Goal: Task Accomplishment & Management: Manage account settings

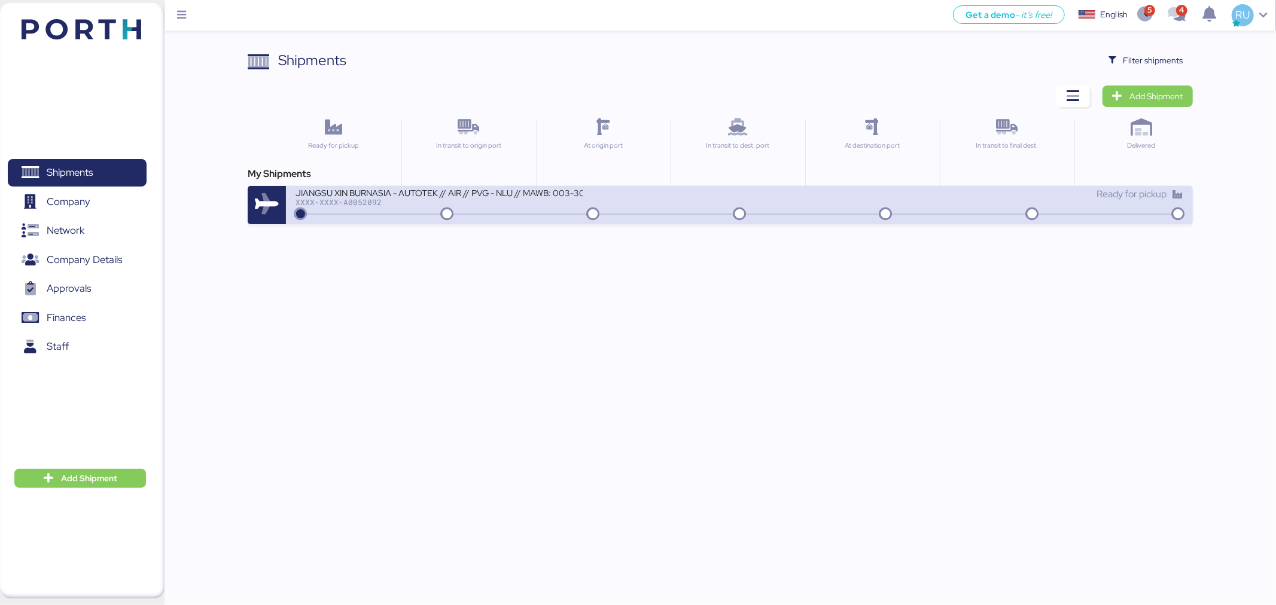
click at [411, 201] on div "XXXX-XXXX-A0052092" at bounding box center [438, 202] width 287 height 8
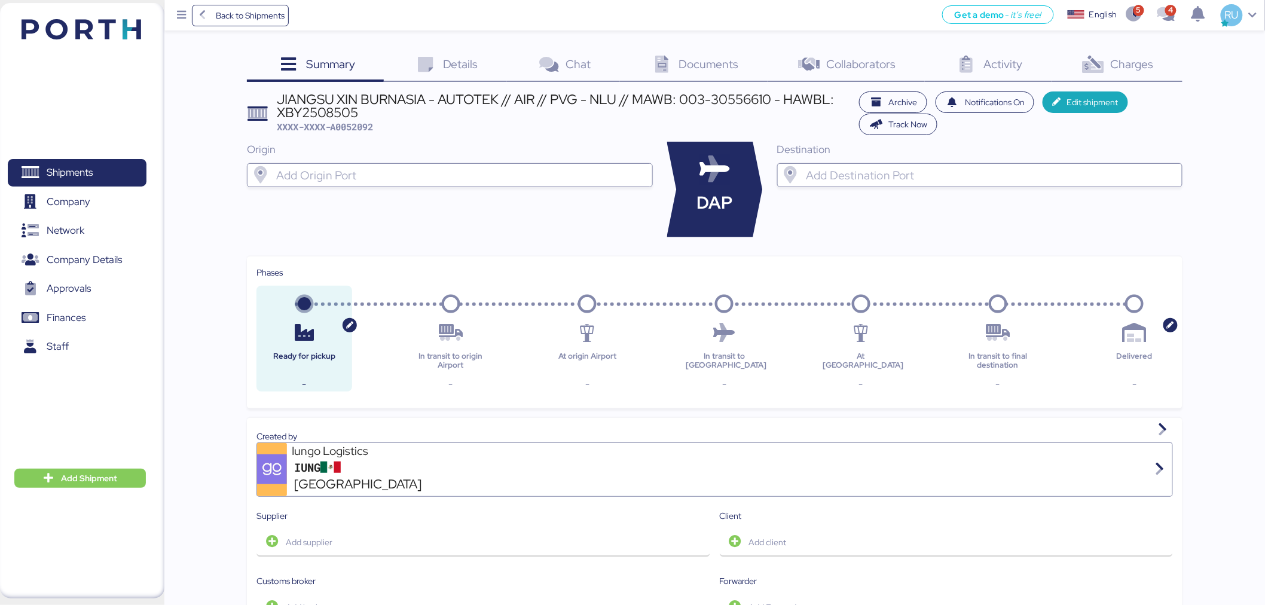
click at [118, 24] on img at bounding box center [82, 29] width 120 height 20
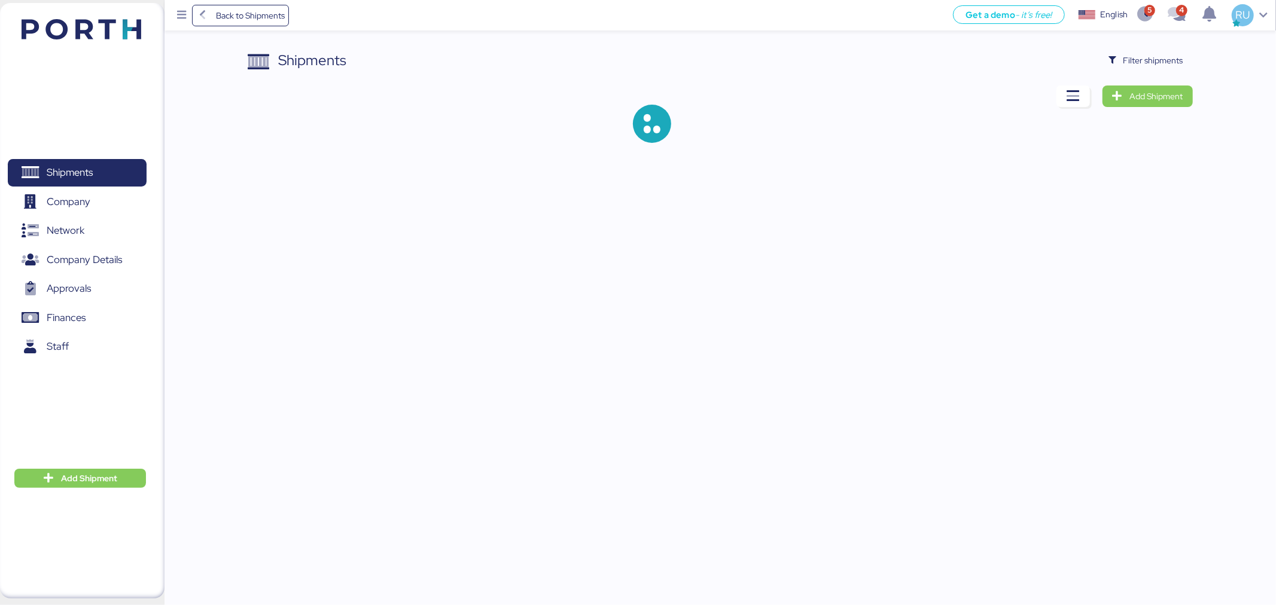
click at [1175, 79] on div "Shipments Filter shipments Add Shipment" at bounding box center [720, 106] width 944 height 112
click at [1169, 66] on span "Filter shipments" at bounding box center [1153, 60] width 60 height 14
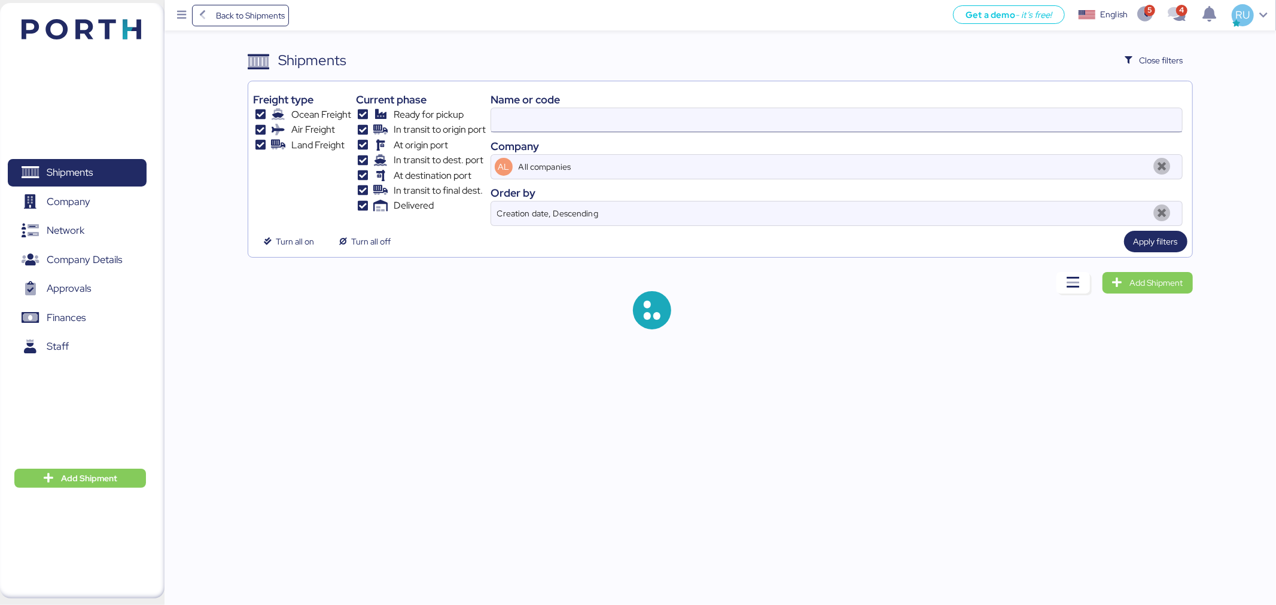
click at [1002, 121] on input at bounding box center [836, 120] width 691 height 24
paste input "Comparto actualización de estatus. CLIENTE / NAVIERA PLANTA TIPO DE CARGA BOOKI…"
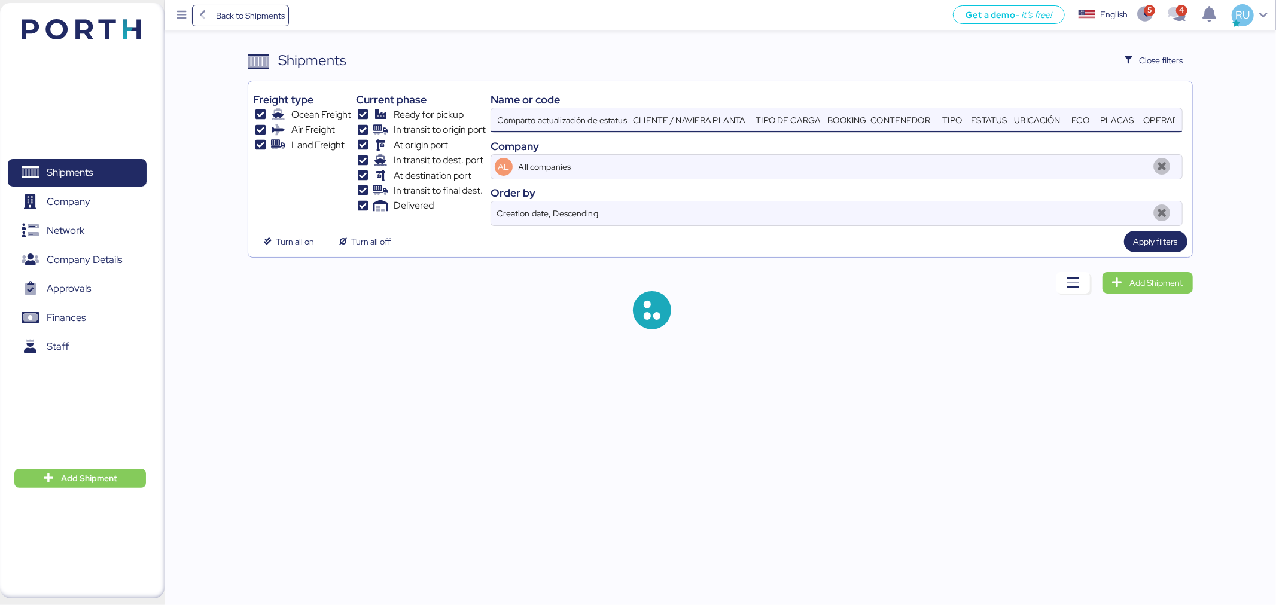
scroll to position [0, 931]
type input "Comparto actualización de estatus. CLIENTE / NAVIERA PLANTA TIPO DE CARGA BOOKI…"
click at [1002, 121] on input "Comparto actualización de estatus. CLIENTE / NAVIERA PLANTA TIPO DE CARGA BOOKI…" at bounding box center [836, 120] width 691 height 24
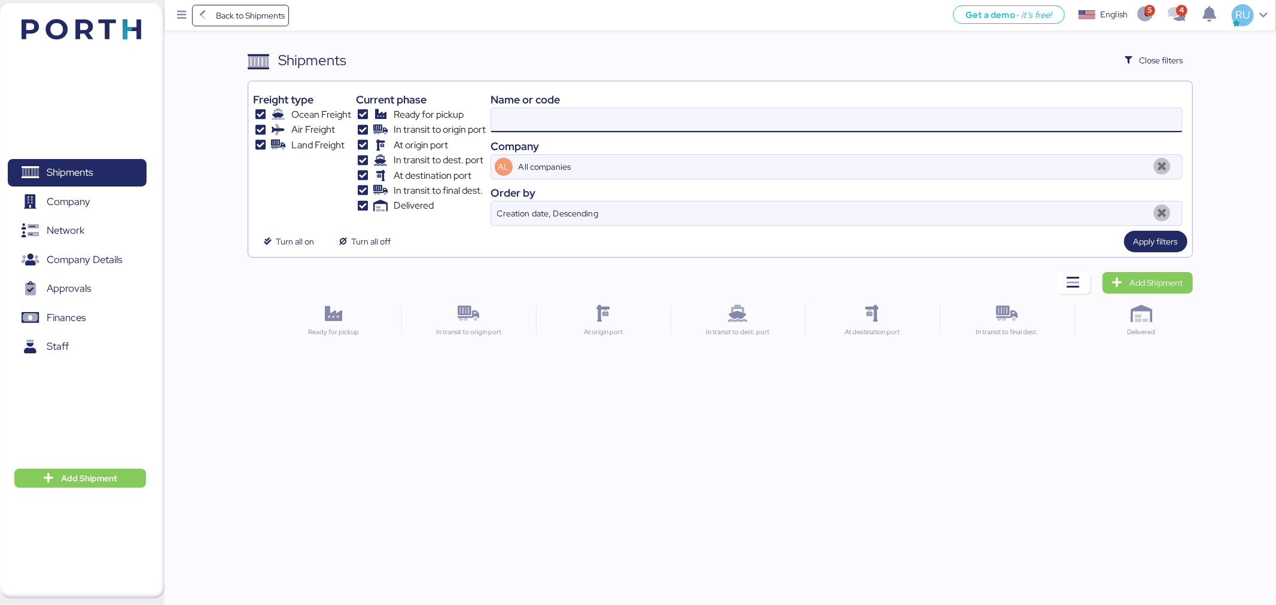
scroll to position [0, 0]
paste input "Comparto actualización de estatus. CLIENTE / NAVIERA PLANTA TIPO DE CARGA BOOKI…"
type input "Comparto actualización de estatus. CLIENTE / NAVIERA PLANTA TIPO DE CARGA BOOKI…"
paste input "O0051940"
type input "O0051940"
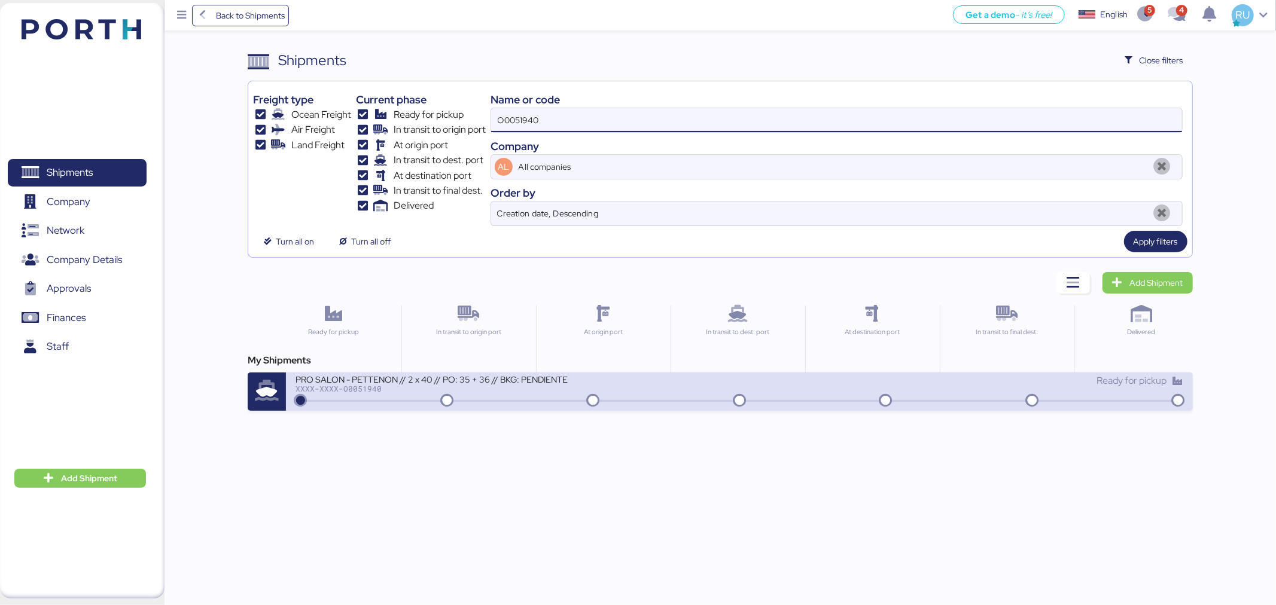
drag, startPoint x: 393, startPoint y: 368, endPoint x: 399, endPoint y: 374, distance: 8.0
click at [399, 374] on div "My Shipments PRO SALON - PETTENON // 2 x 40 // PO: 35 + 36 // BKG: PENDIENTE XX…" at bounding box center [720, 381] width 944 height 57
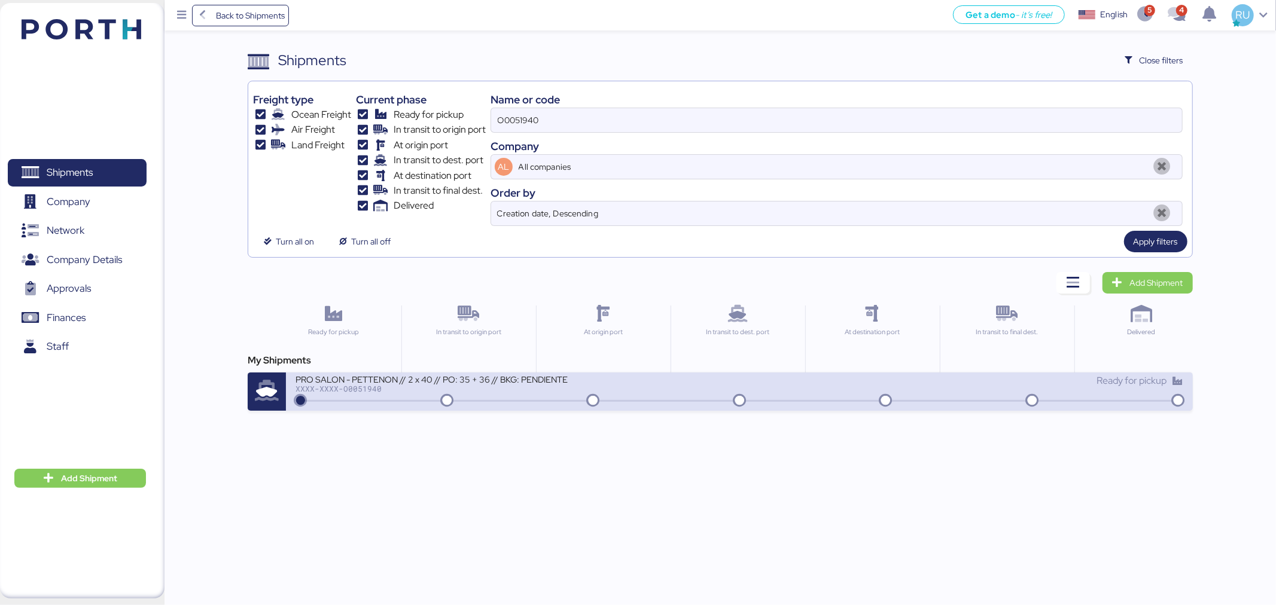
click at [410, 384] on div "PRO SALON - PETTENON // 2 x 40 // PO: 35 + 36 // BKG: PENDIENTE" at bounding box center [438, 379] width 287 height 10
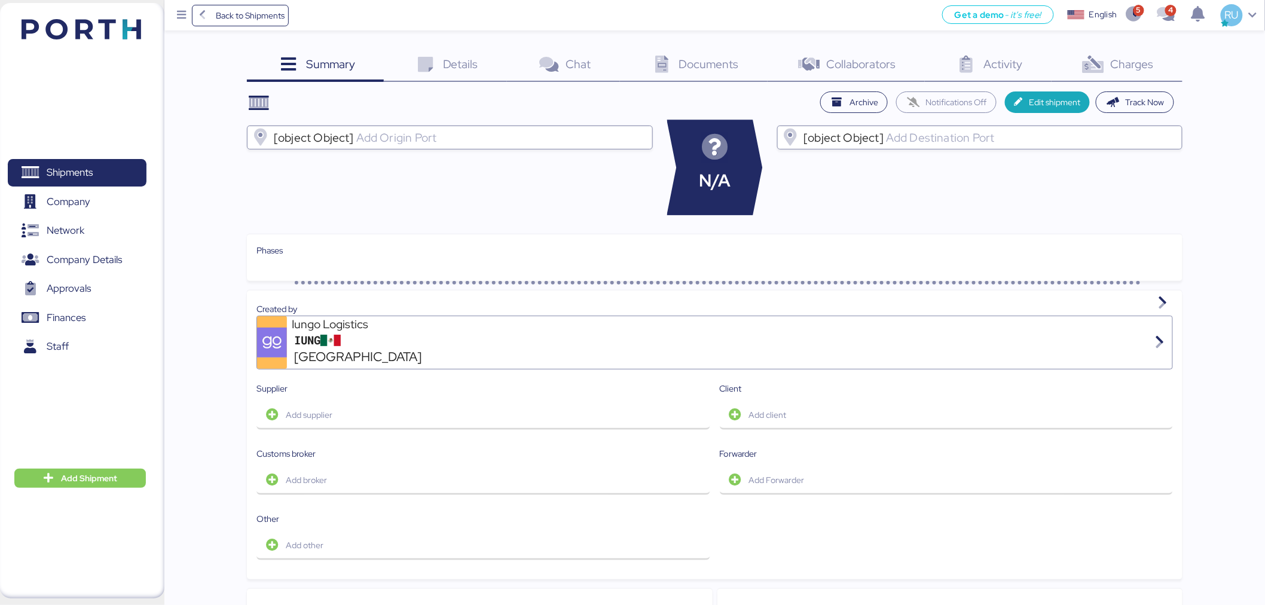
click at [1159, 54] on div "Charges 0" at bounding box center [1117, 66] width 131 height 32
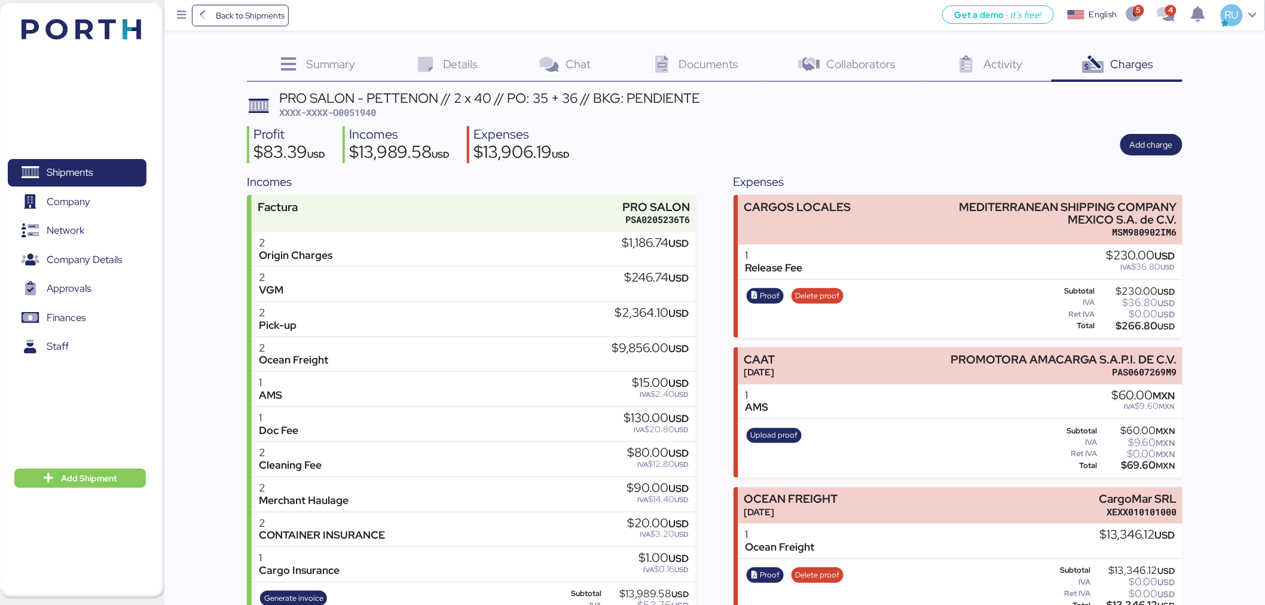
scroll to position [174, 0]
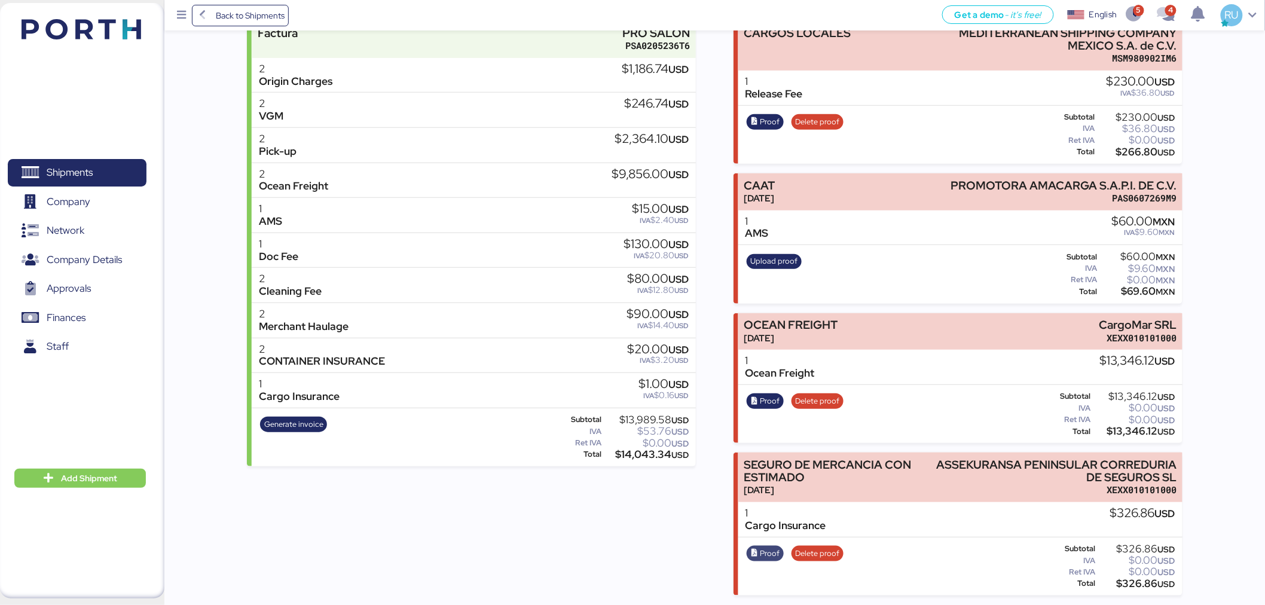
click at [762, 553] on span "Proof" at bounding box center [771, 553] width 20 height 13
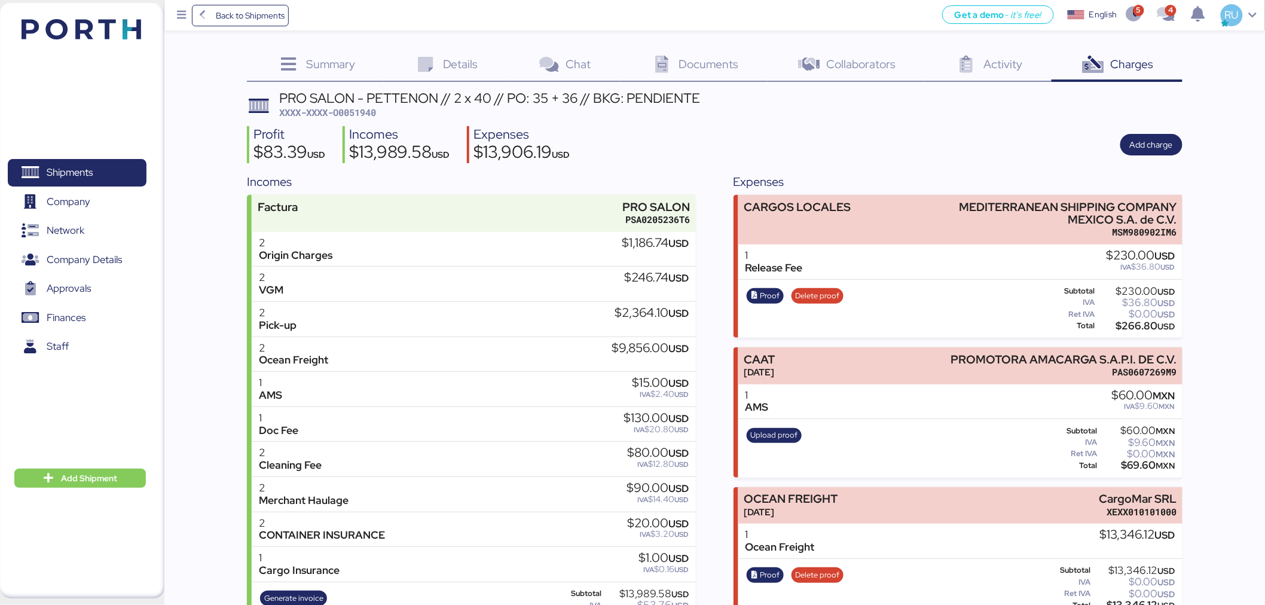
click at [685, 64] on span "Documents" at bounding box center [709, 64] width 60 height 16
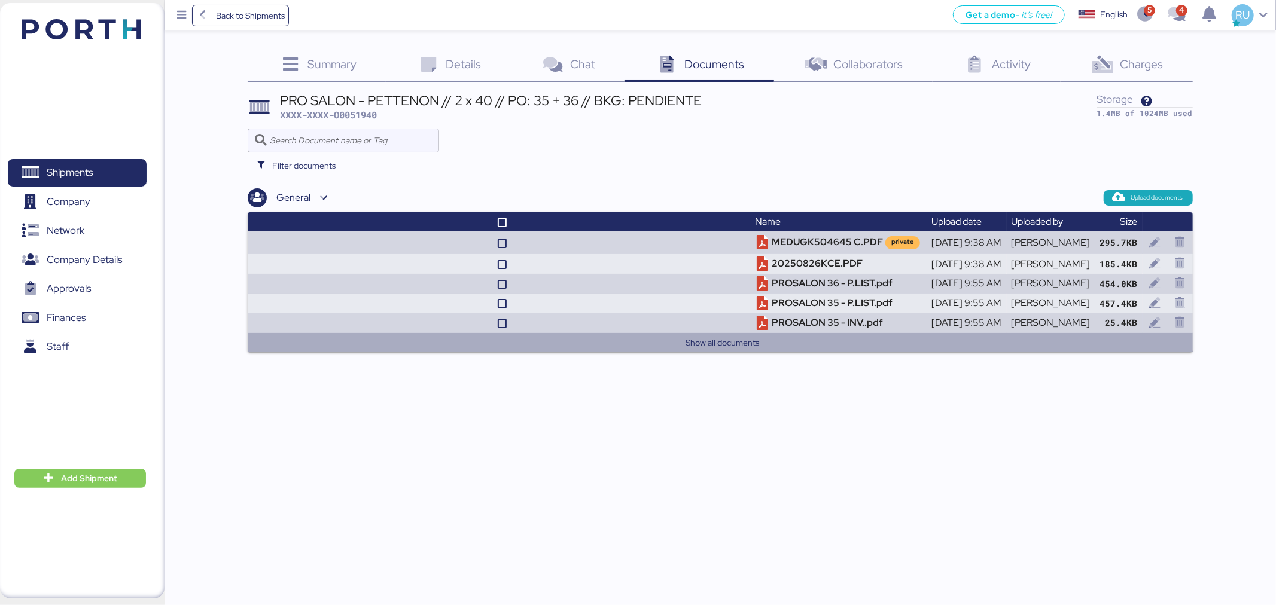
click at [690, 341] on button "Show all documents" at bounding box center [722, 342] width 920 height 14
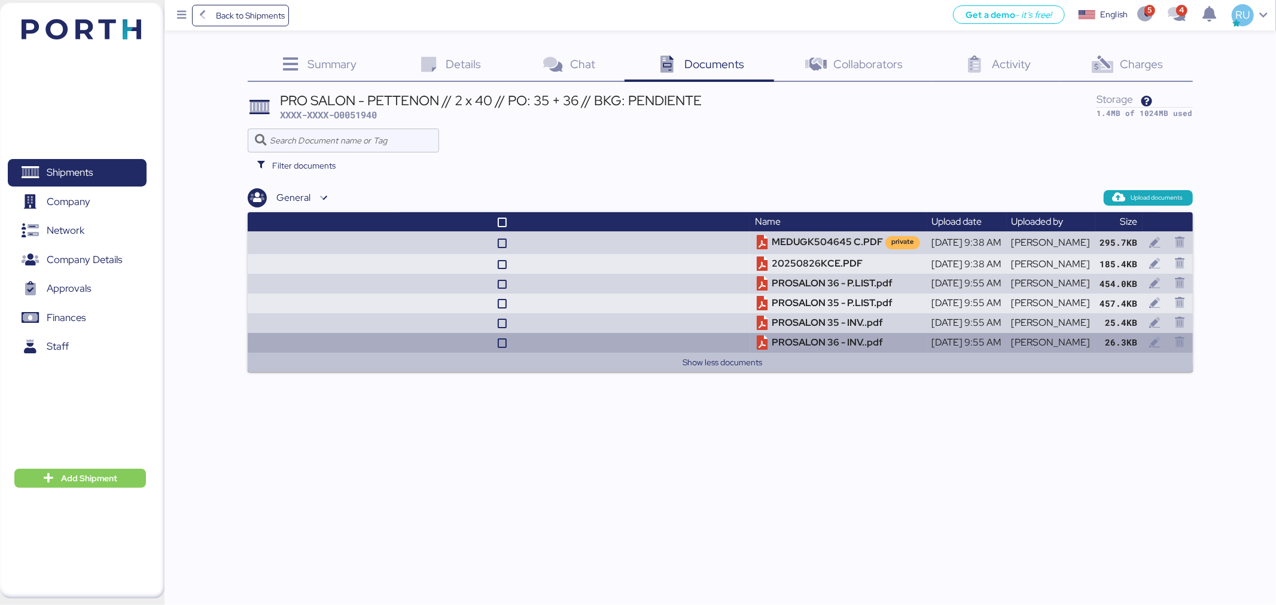
click at [1157, 73] on div "Charges 0" at bounding box center [1126, 66] width 132 height 32
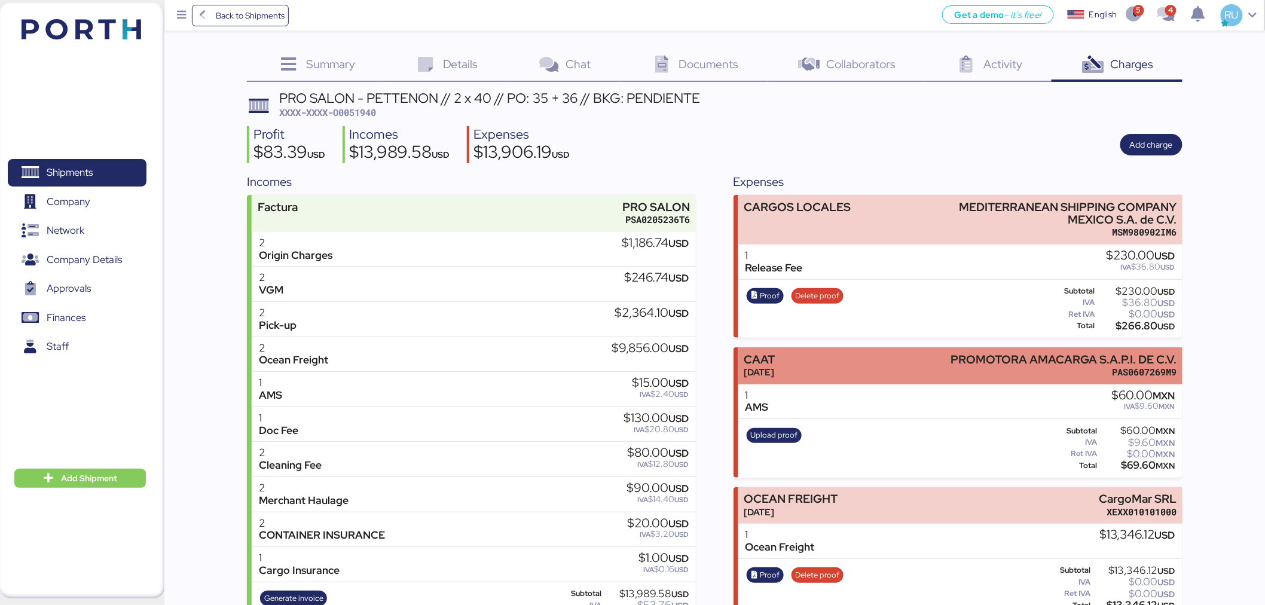
scroll to position [174, 0]
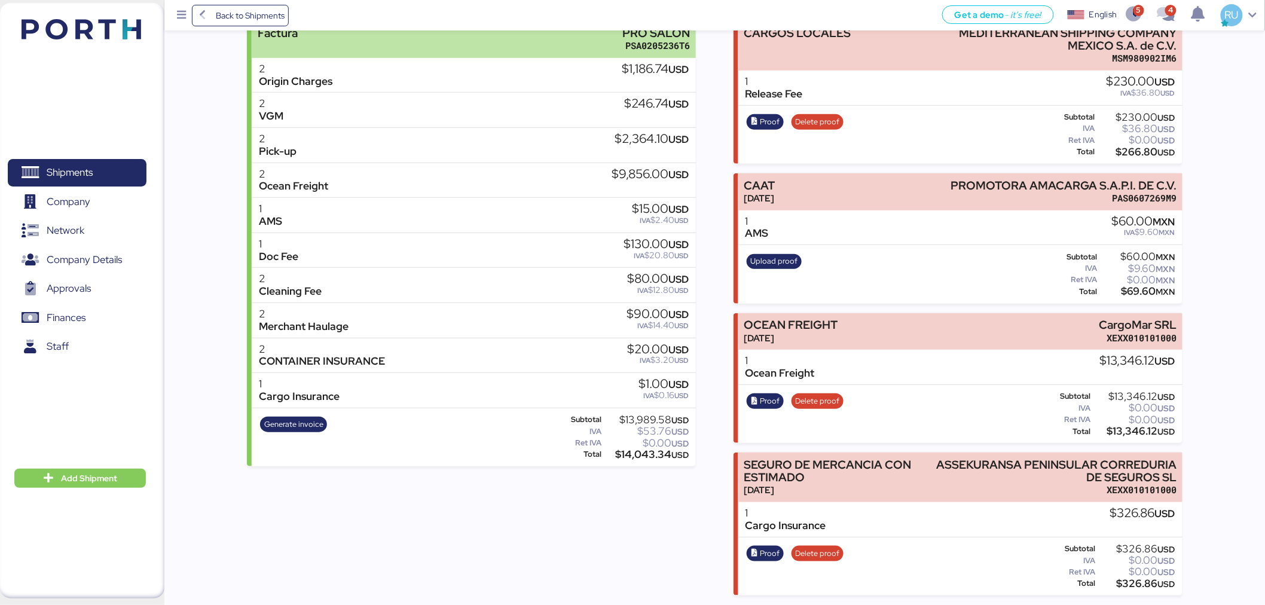
click at [492, 44] on div "Factura PRO SALON PSA0205236T6" at bounding box center [474, 39] width 444 height 36
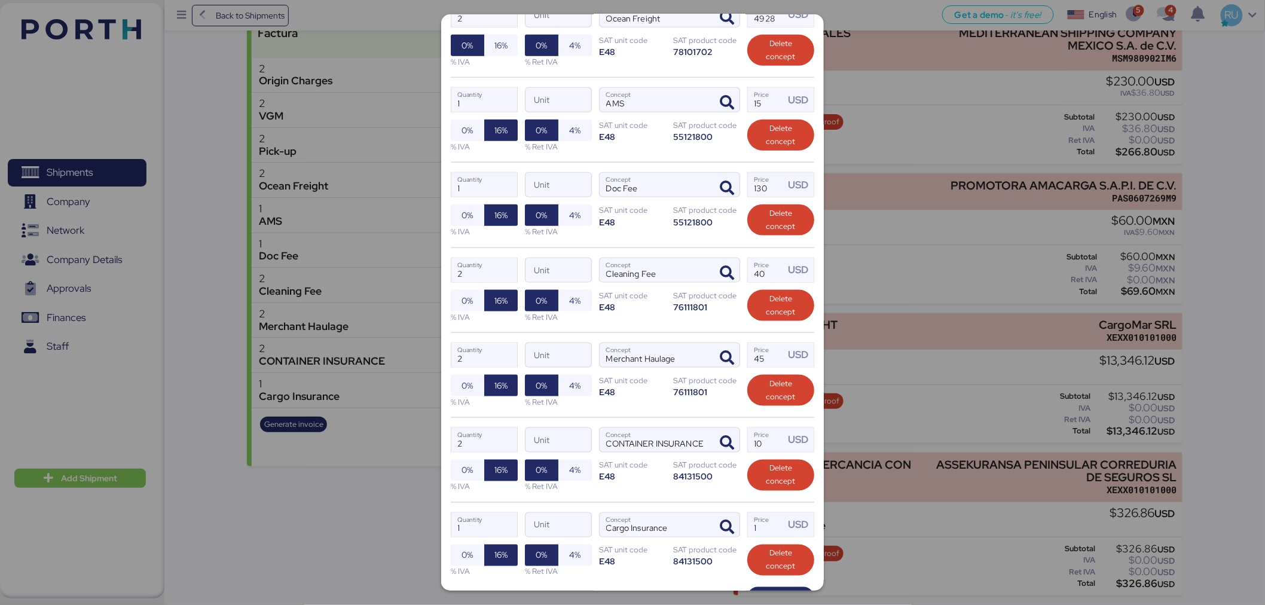
scroll to position [591, 0]
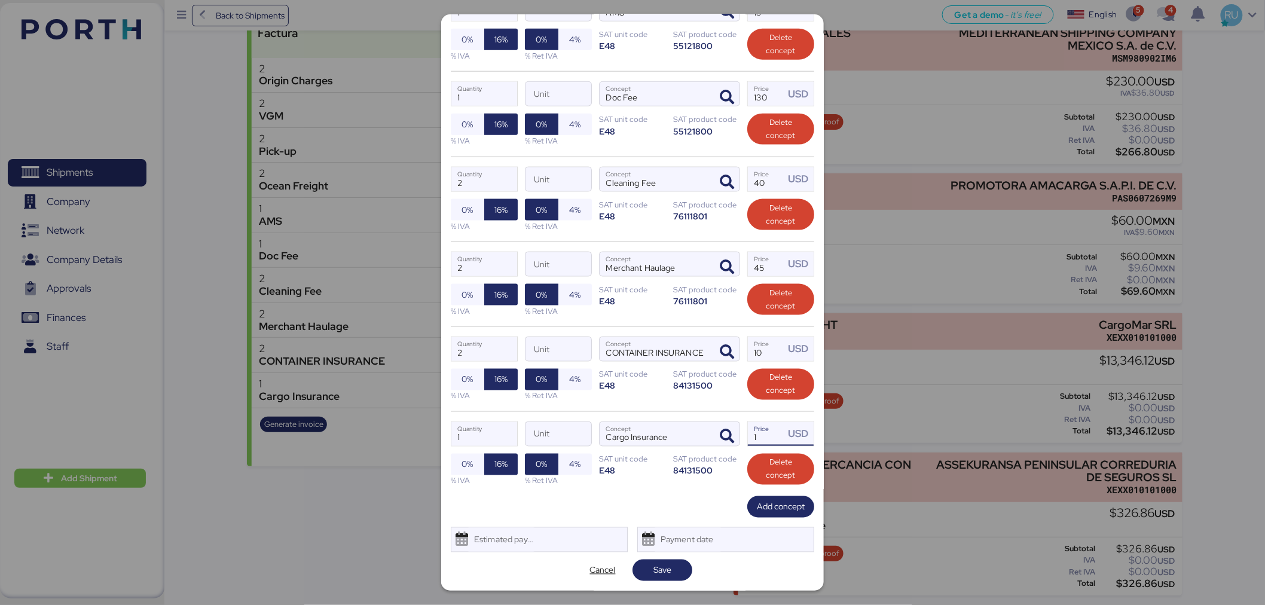
click at [759, 435] on input "1" at bounding box center [766, 434] width 37 height 24
type input "490.29"
click at [657, 560] on span "Save" at bounding box center [663, 571] width 60 height 22
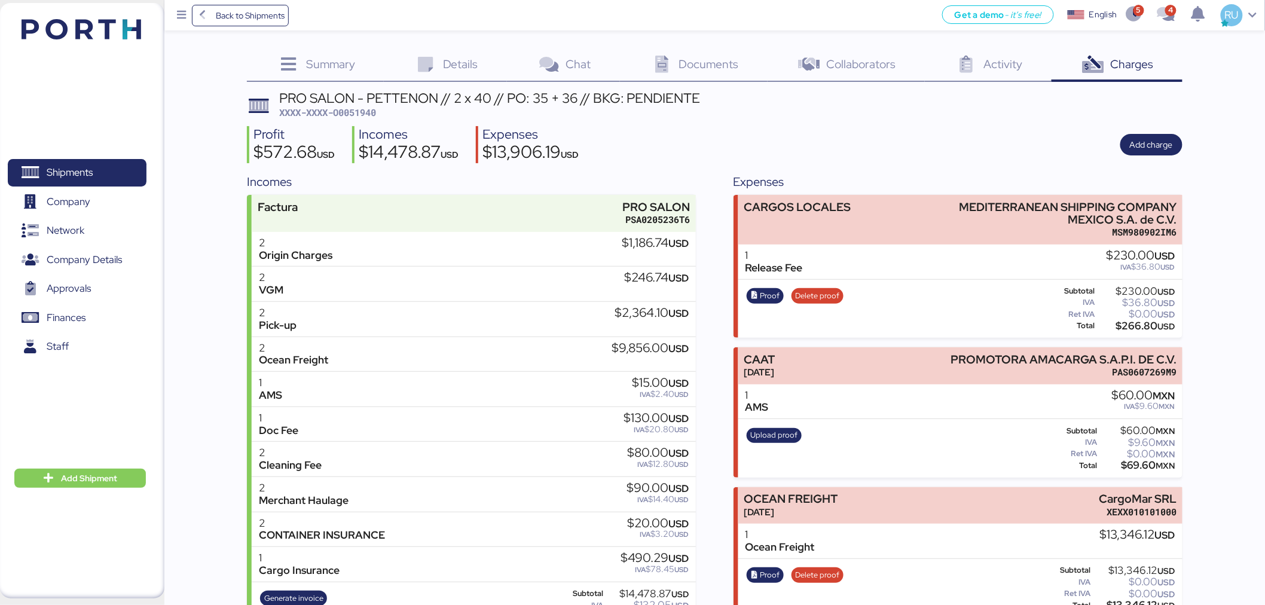
click at [99, 30] on img at bounding box center [82, 29] width 120 height 20
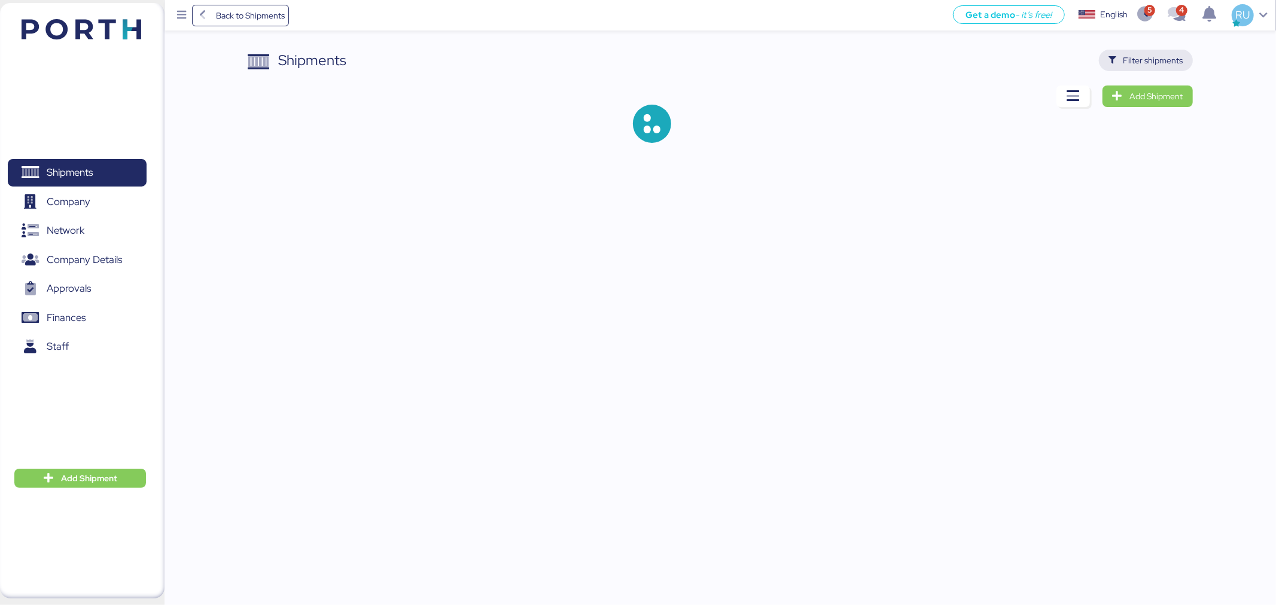
click at [1152, 52] on span "Filter shipments" at bounding box center [1145, 60] width 75 height 17
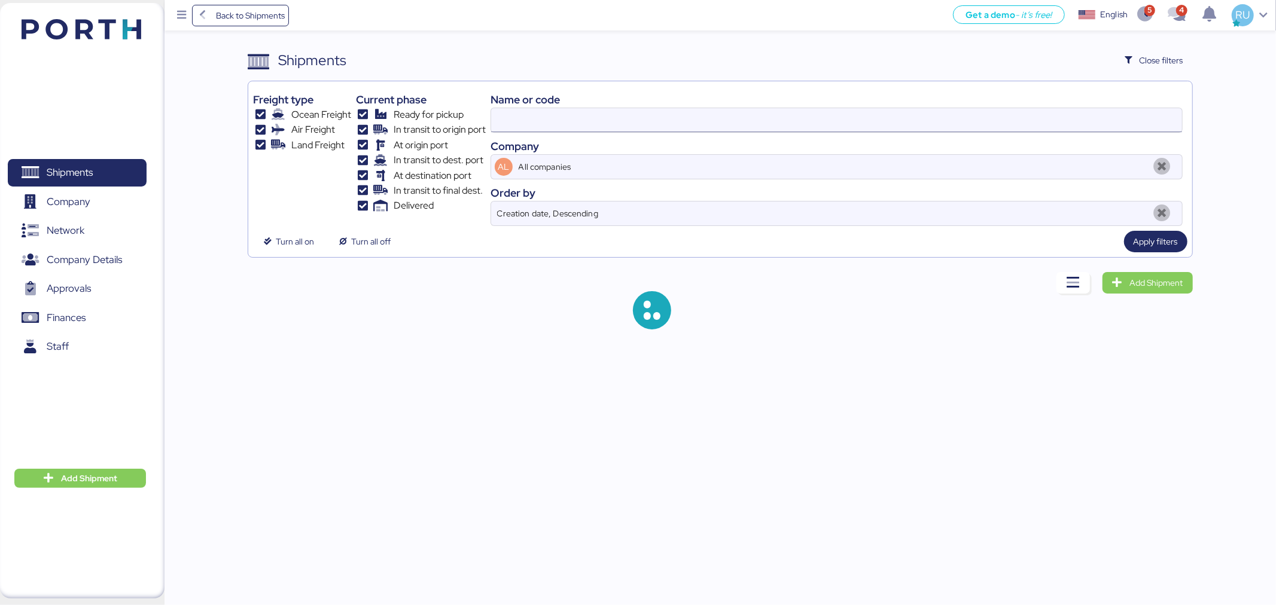
click at [934, 117] on input at bounding box center [836, 120] width 691 height 24
paste input "O0051981"
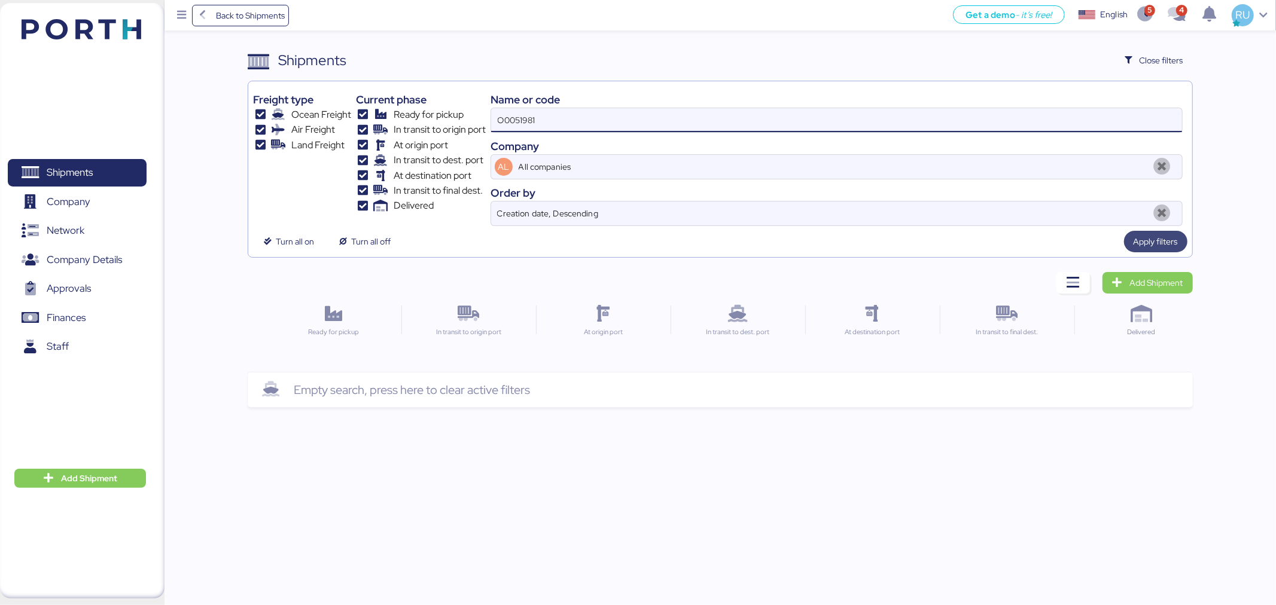
type input "O0051981"
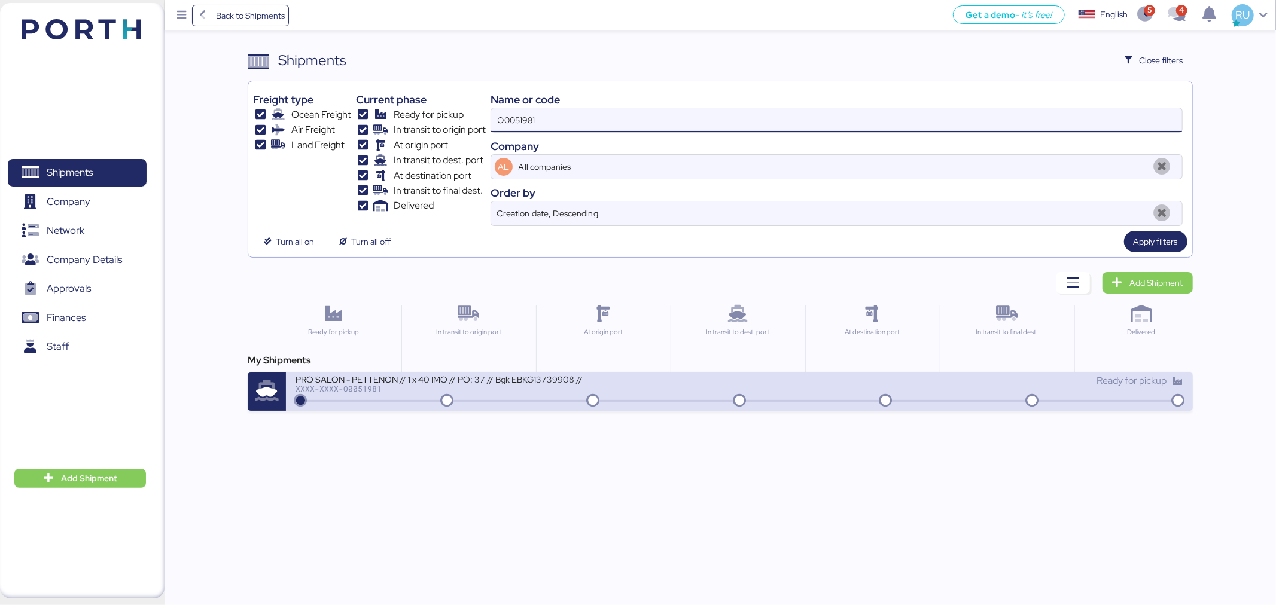
click at [712, 411] on div "PRO SALON - PETTENON // 1 x 40 IMO // PO: 37 // Bgk EBKG13739908 // PORTH-16822…" at bounding box center [739, 392] width 906 height 38
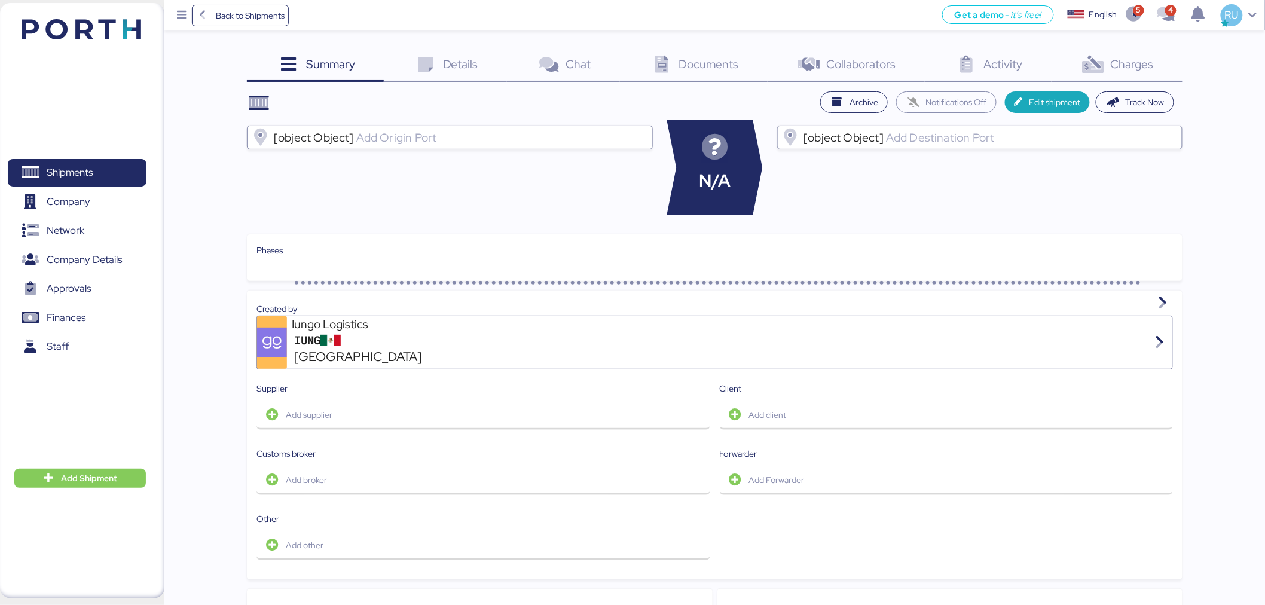
click at [1133, 60] on span "Charges" at bounding box center [1132, 64] width 43 height 16
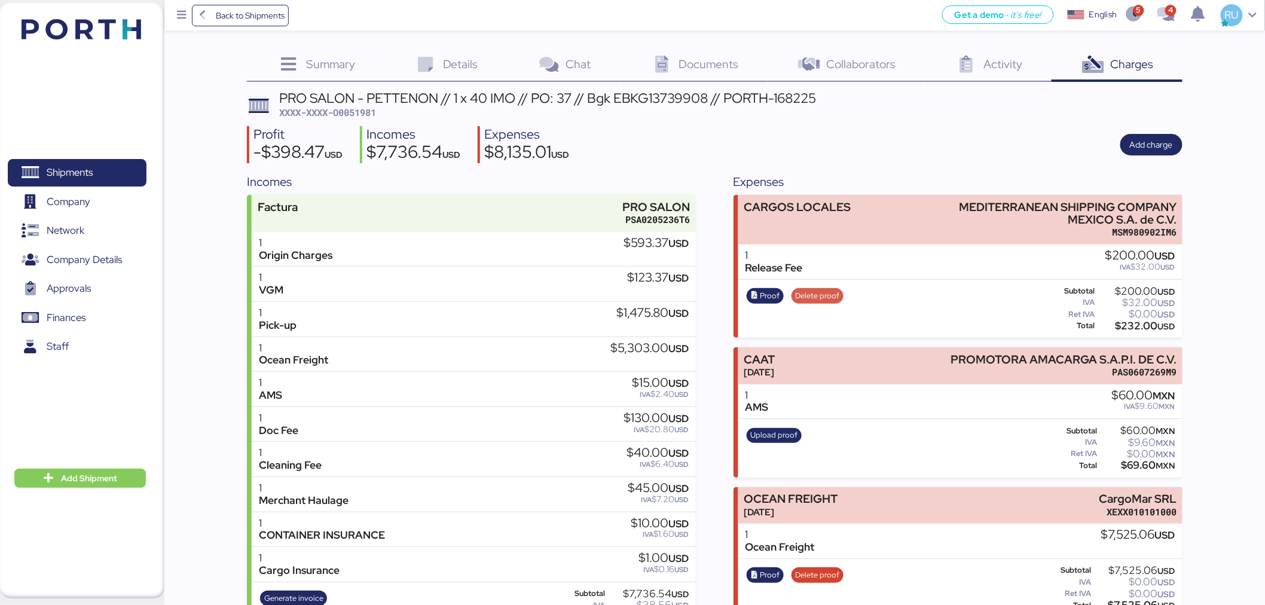
scroll to position [174, 0]
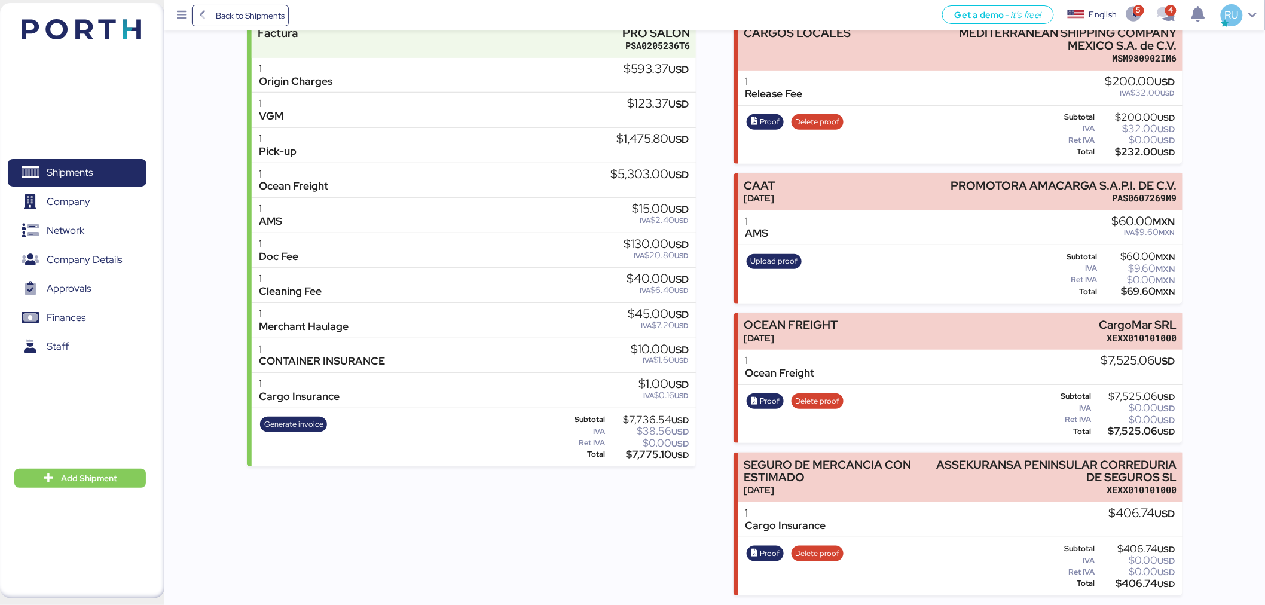
click at [751, 567] on div "Proof Delete proof" at bounding box center [795, 566] width 104 height 49
click at [758, 561] on span "Proof" at bounding box center [765, 554] width 37 height 16
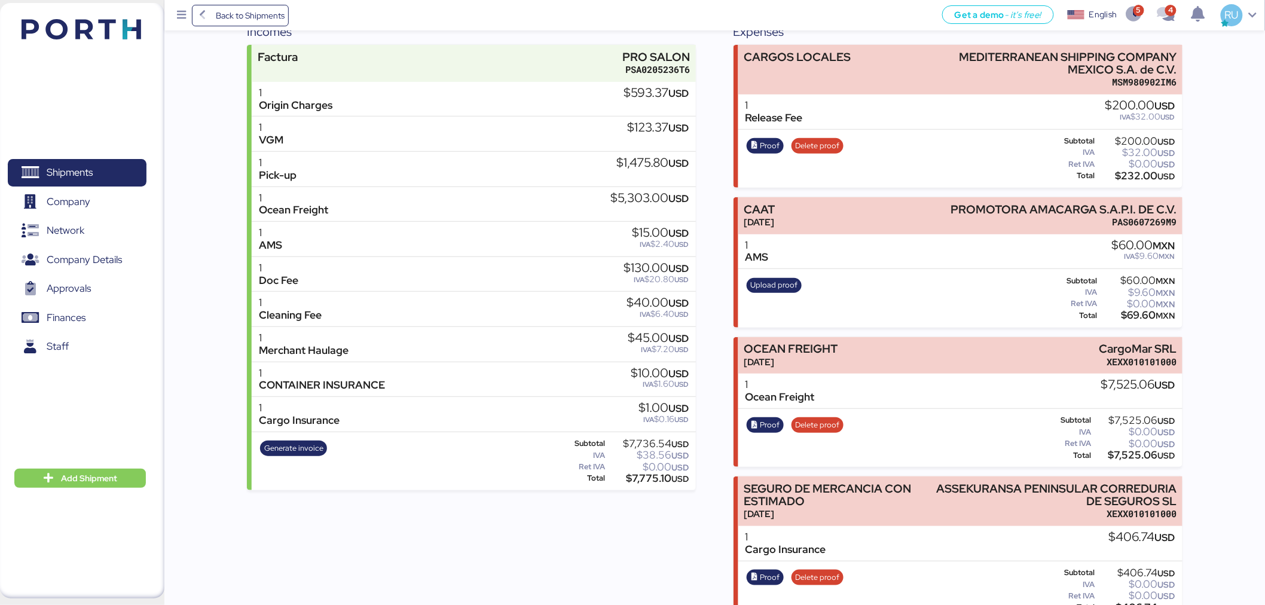
click at [533, 73] on div "Factura PRO SALON PSA0205236T6" at bounding box center [474, 63] width 444 height 36
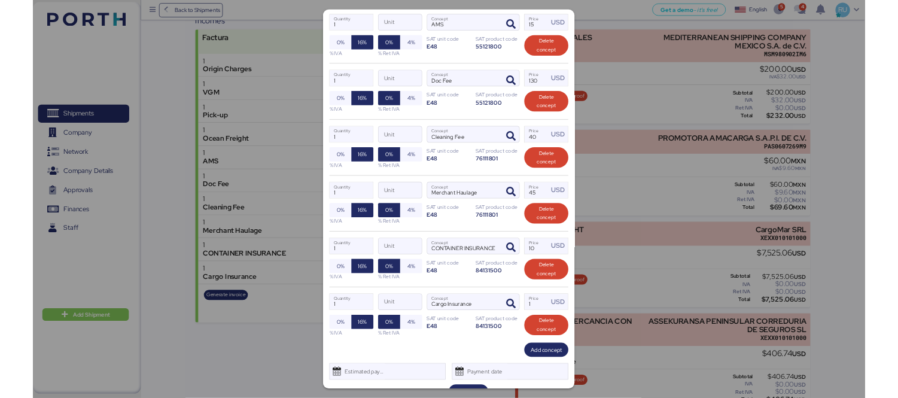
scroll to position [591, 0]
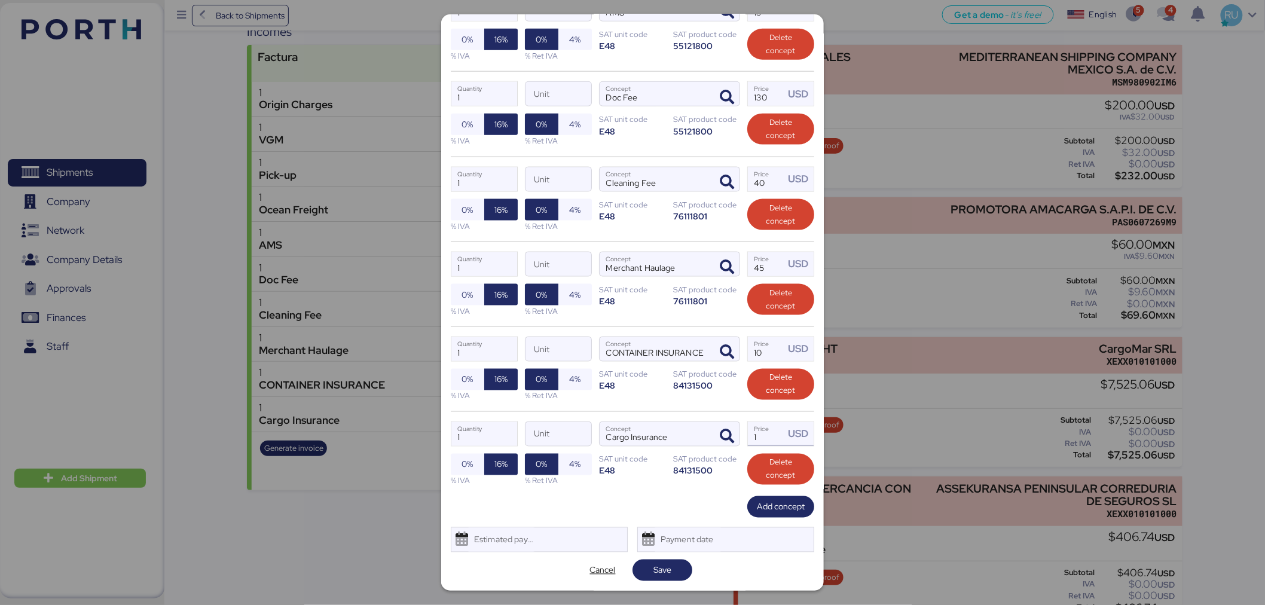
click at [758, 435] on input "1" at bounding box center [766, 434] width 37 height 24
type input "610.11"
click at [669, 575] on span "Save" at bounding box center [662, 570] width 41 height 17
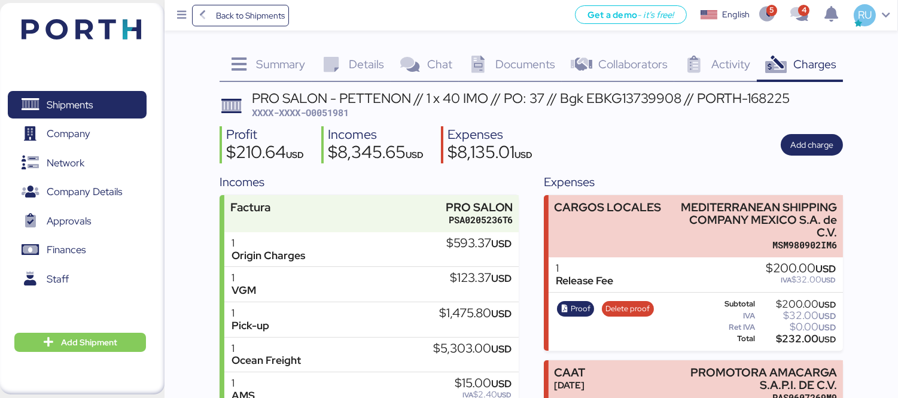
click at [649, 141] on div "Profit $210.64 USD Incomes $8,345.65 USD Expenses $8,135.01 USD Add charge" at bounding box center [530, 145] width 623 height 38
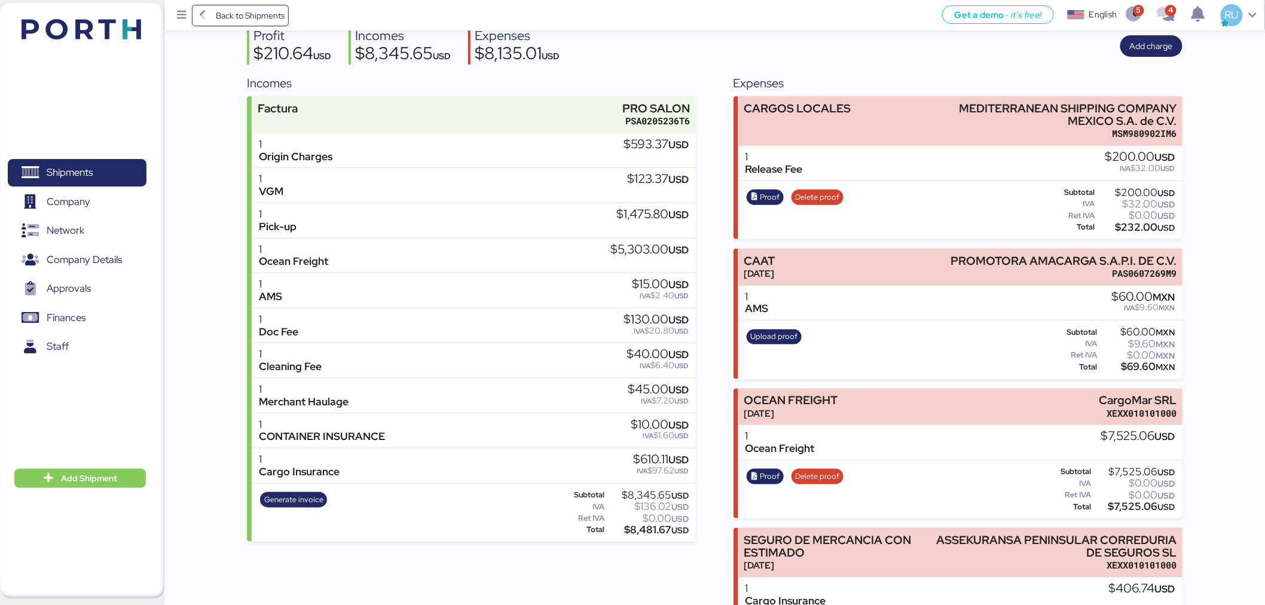
scroll to position [0, 0]
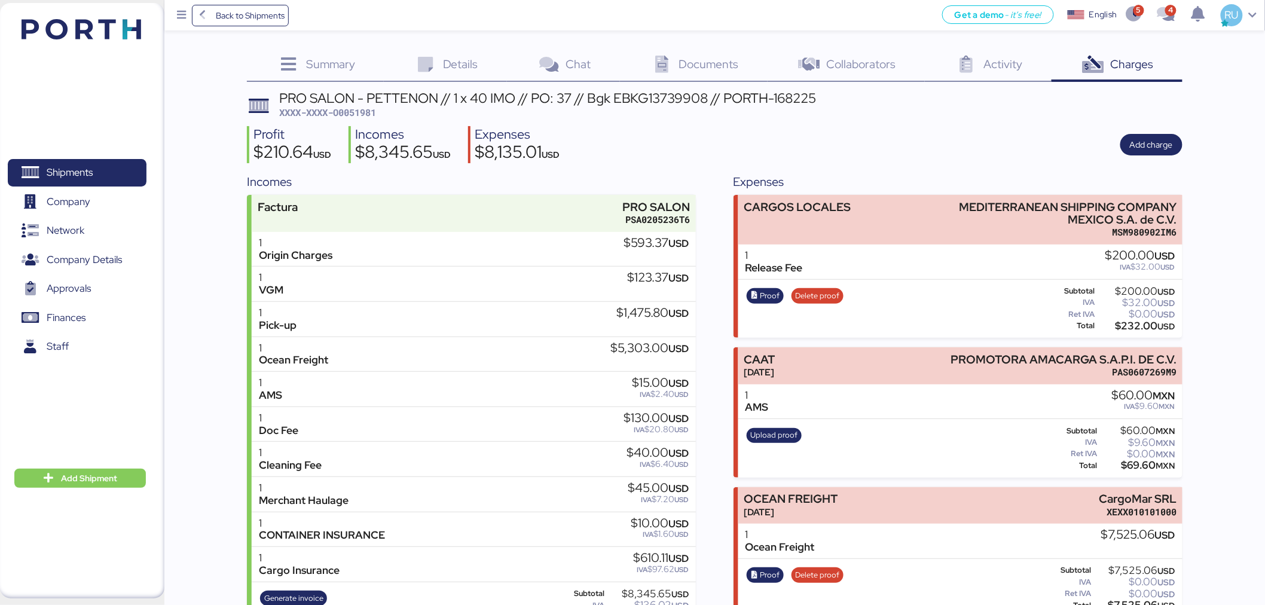
click at [140, 32] on img at bounding box center [82, 29] width 120 height 20
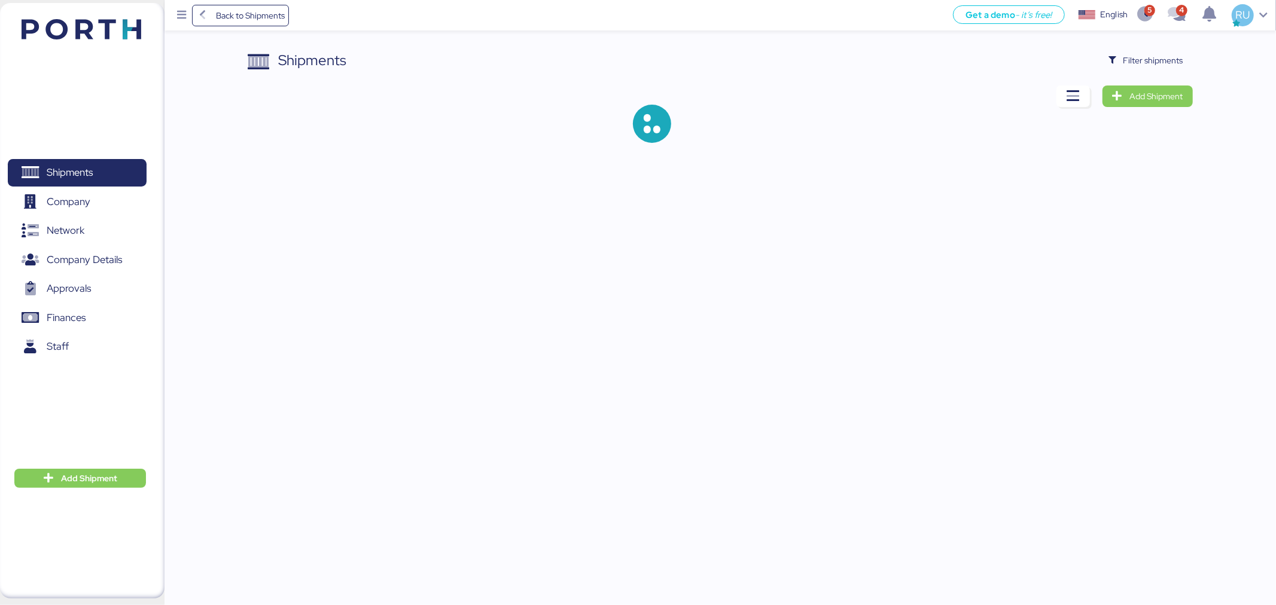
click at [1174, 48] on div "Shipments Filter shipments Add Shipment" at bounding box center [638, 81] width 1276 height 162
click at [1179, 58] on span "Filter shipments" at bounding box center [1153, 60] width 60 height 14
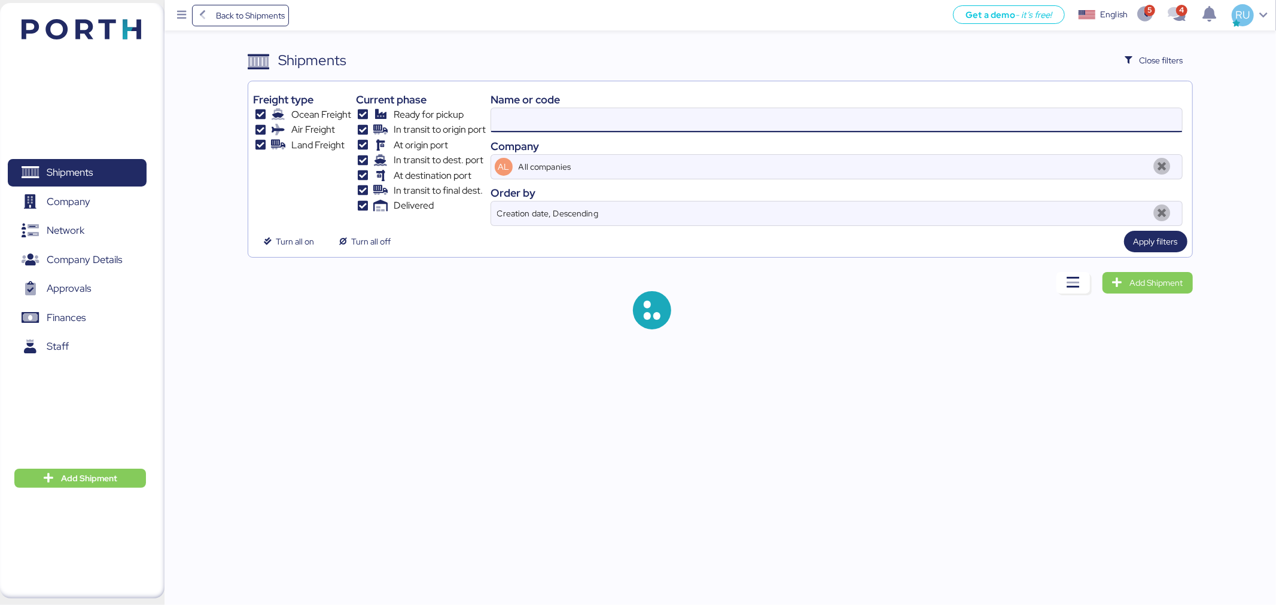
click at [867, 121] on input at bounding box center [836, 120] width 691 height 24
paste input "O0052001"
type input "O0052001"
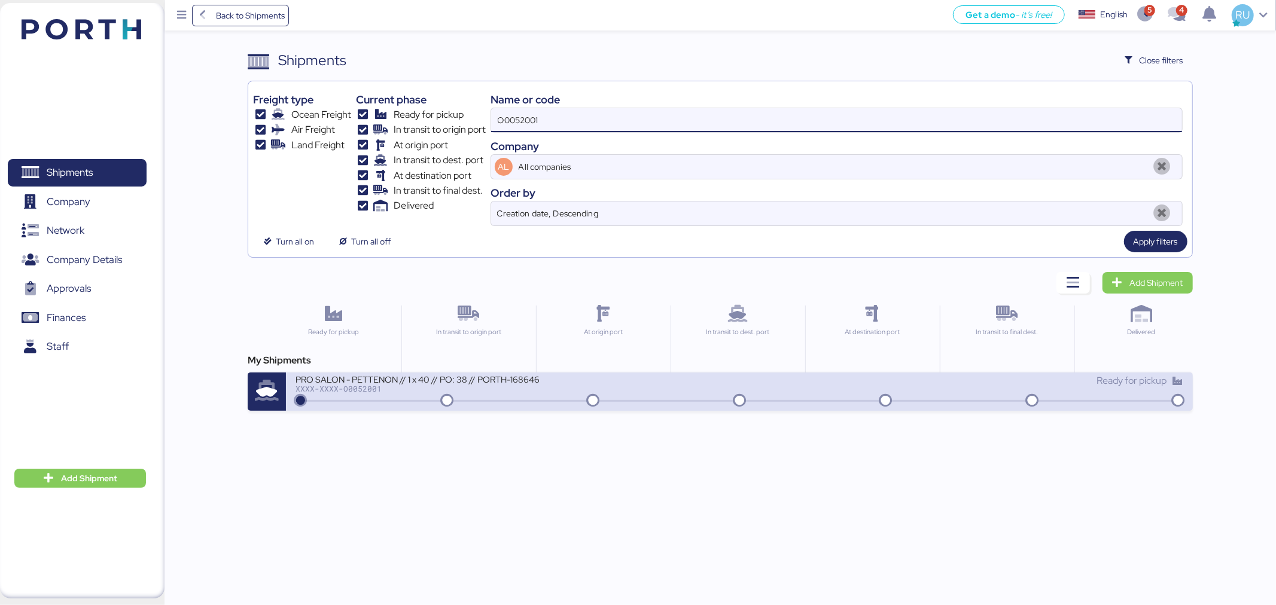
click at [725, 389] on div "PRO SALON - PETTENON // 1 x 40 // PO: 38 // PORTH-168646 XXXX-XXXX-O0052001" at bounding box center [517, 387] width 444 height 26
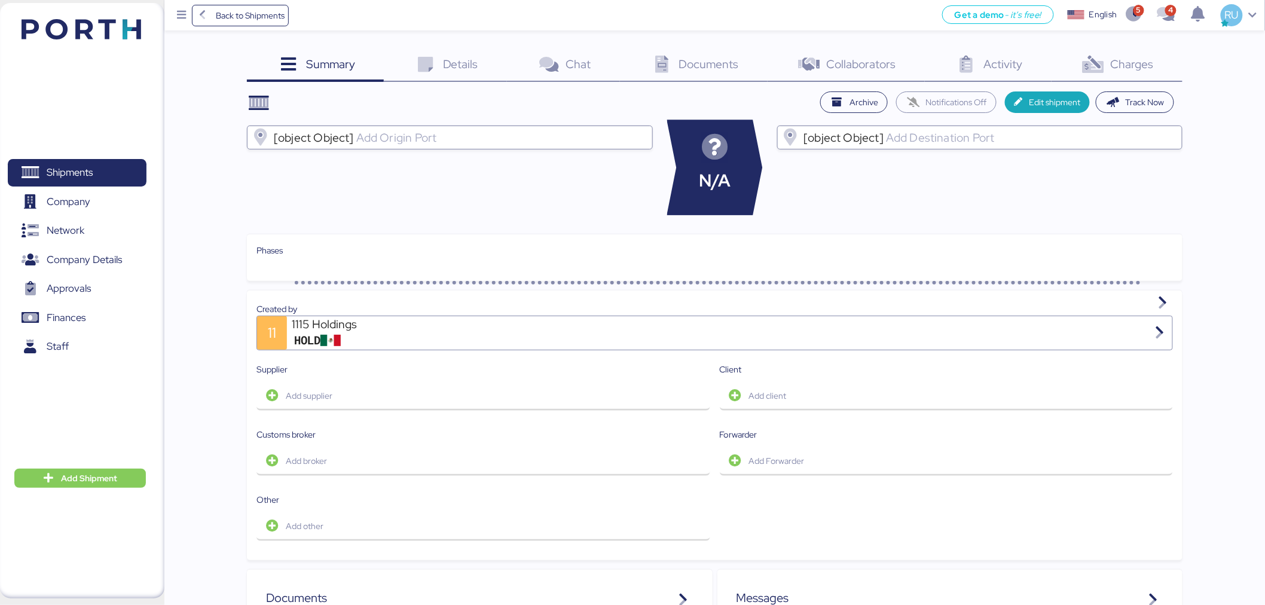
click at [1141, 60] on span "Charges" at bounding box center [1132, 64] width 43 height 16
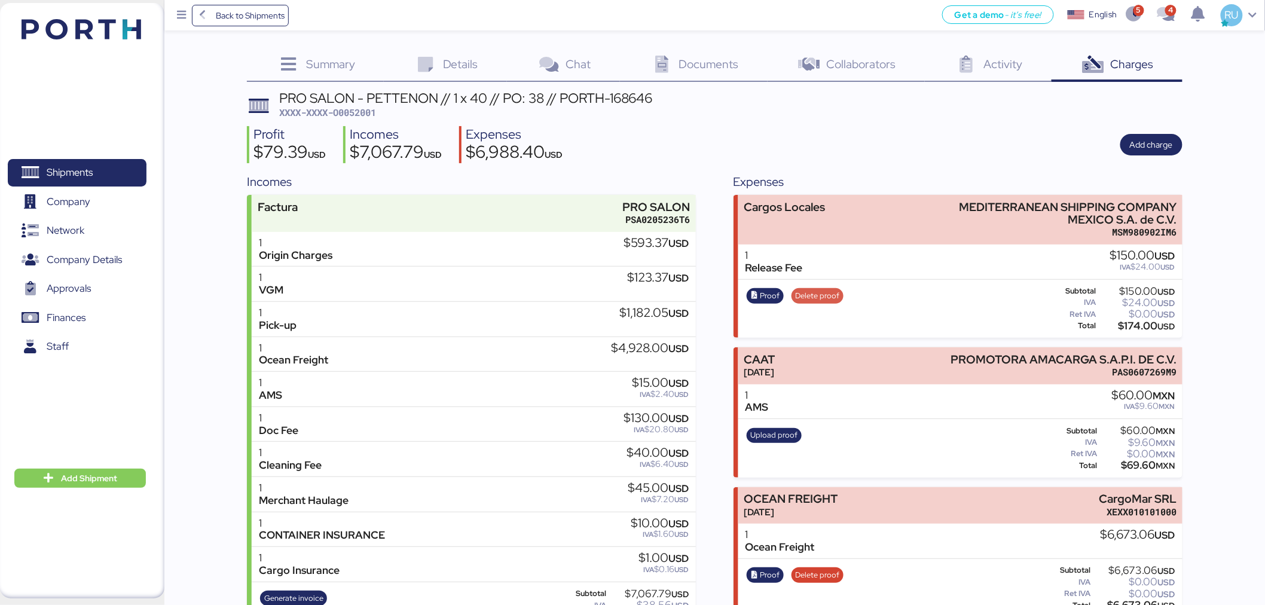
scroll to position [174, 0]
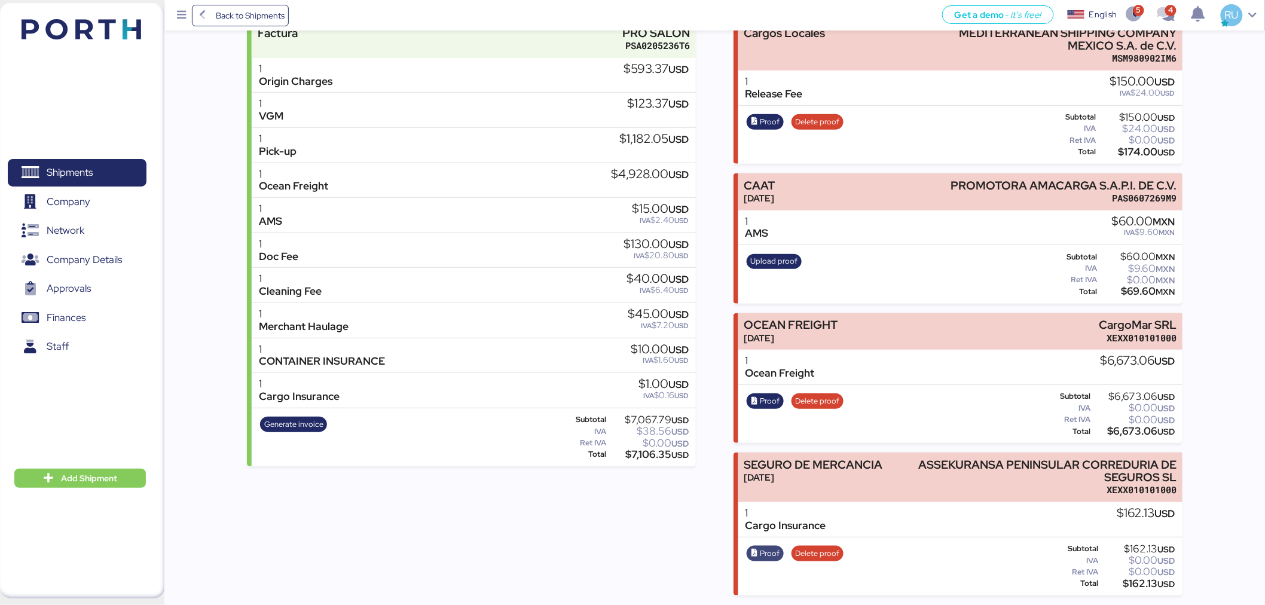
click at [765, 556] on span "Proof" at bounding box center [771, 553] width 20 height 13
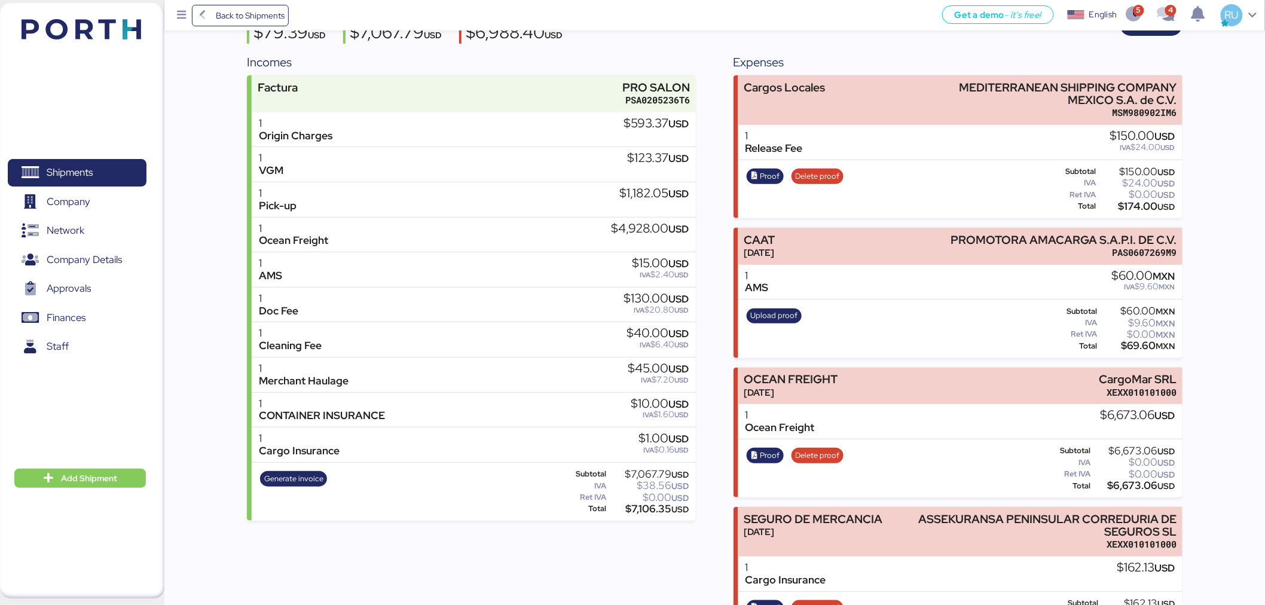
scroll to position [116, 0]
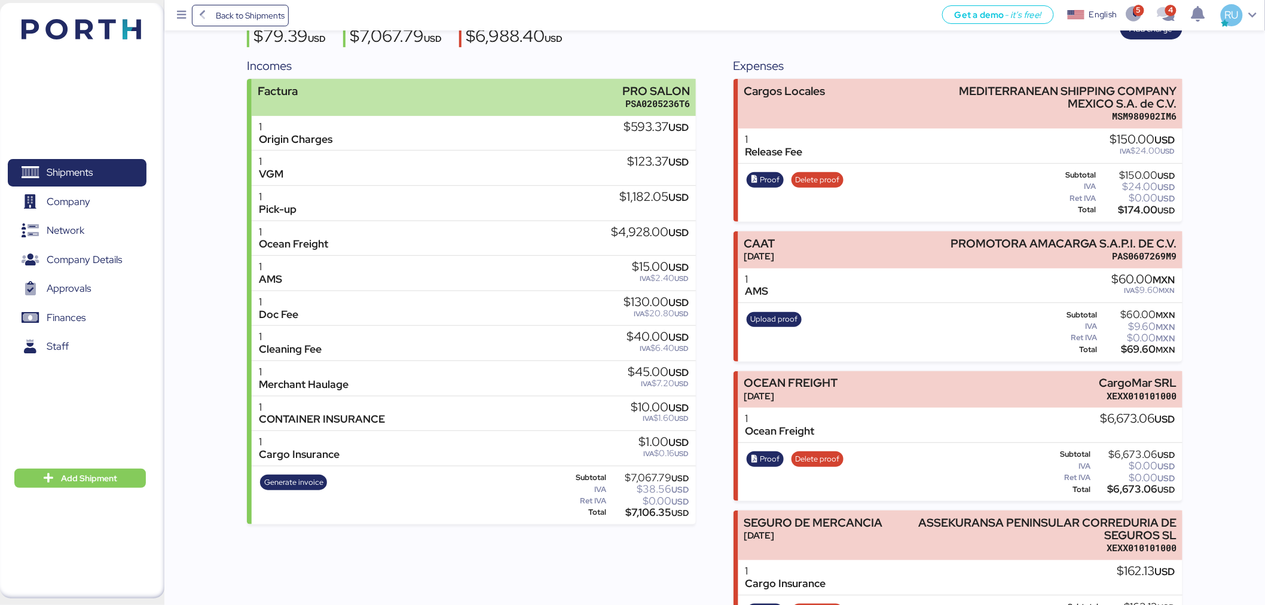
click at [539, 94] on div "Factura PRO SALON PSA0205236T6" at bounding box center [474, 97] width 444 height 36
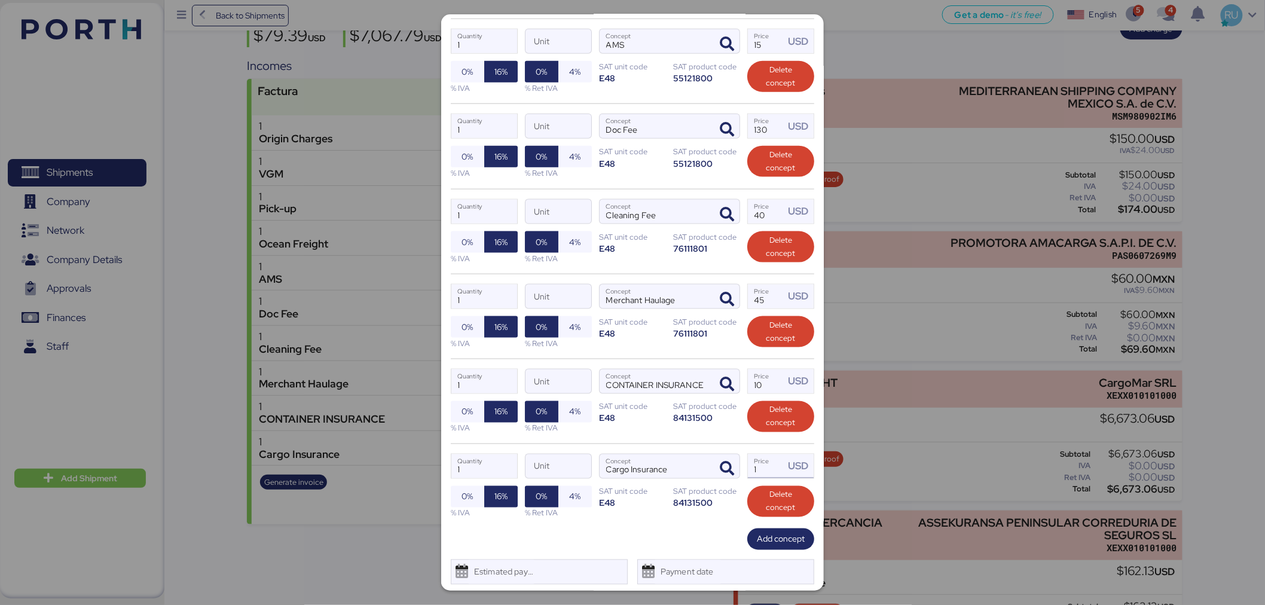
scroll to position [591, 0]
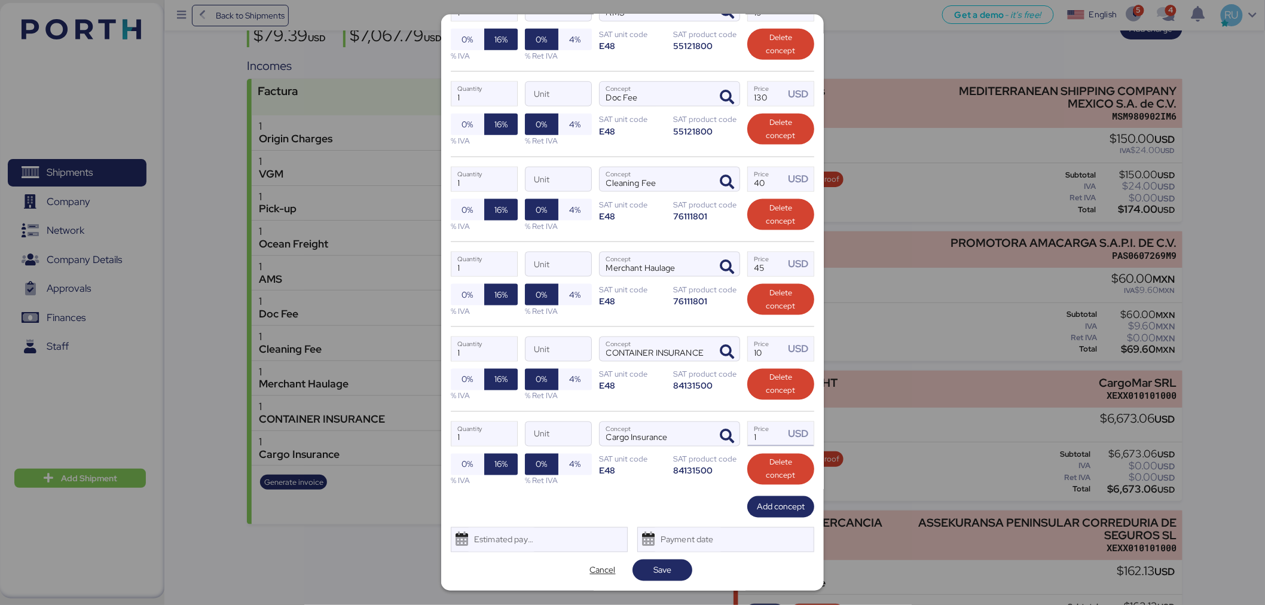
click at [763, 438] on input "1" at bounding box center [766, 434] width 37 height 24
type input "243.19"
click at [666, 565] on span "Save" at bounding box center [663, 570] width 18 height 14
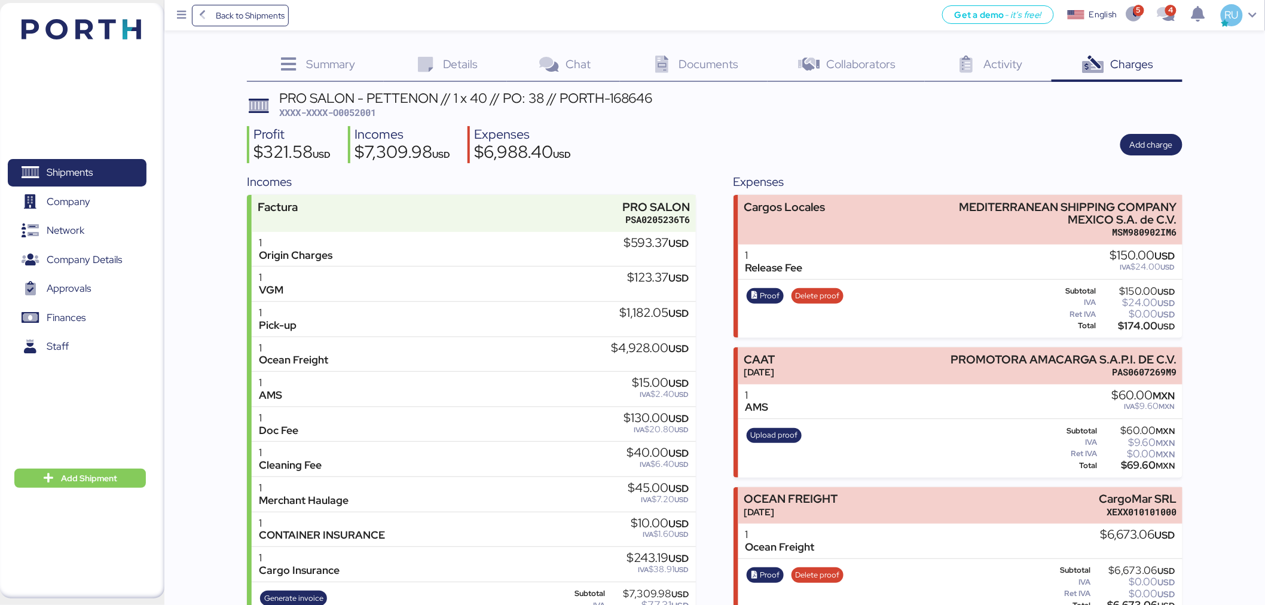
scroll to position [174, 0]
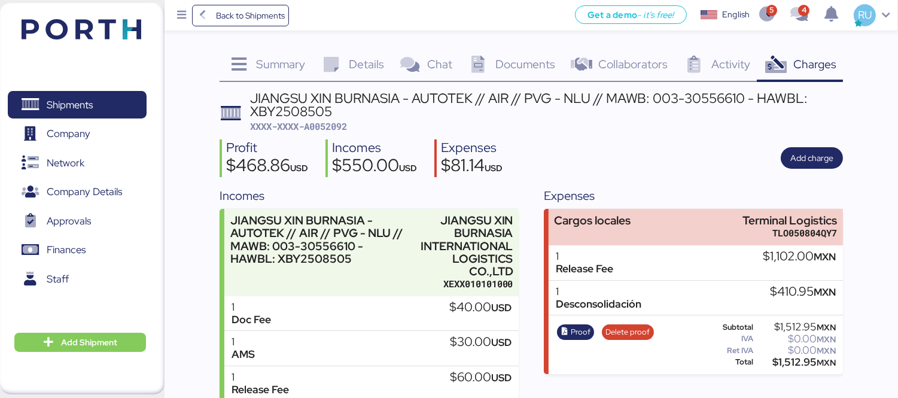
click at [676, 170] on div "Profit $468.86 USD Incomes $550.00 USD Expenses $81.14 USD Add charge" at bounding box center [530, 158] width 623 height 38
